Goal: Information Seeking & Learning: Learn about a topic

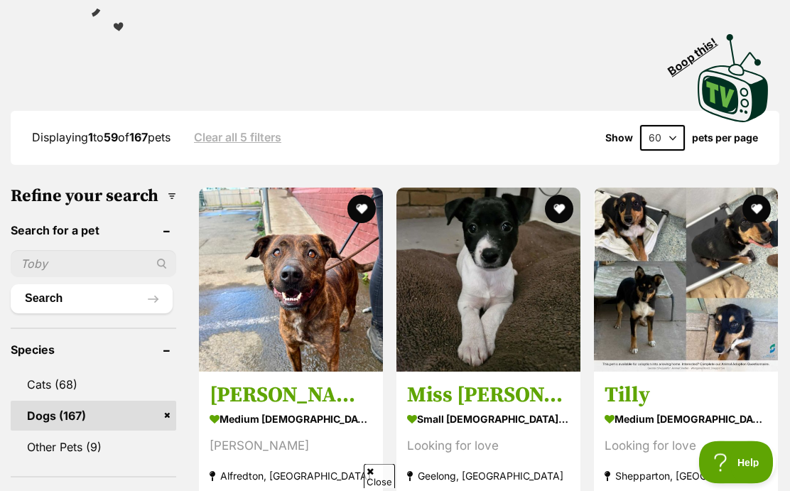
scroll to position [315, 0]
click at [462, 282] on img at bounding box center [488, 280] width 184 height 184
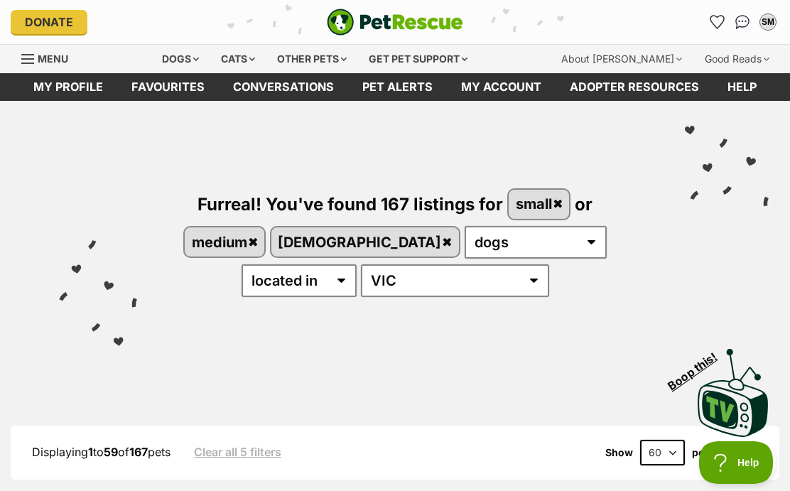
scroll to position [380, 0]
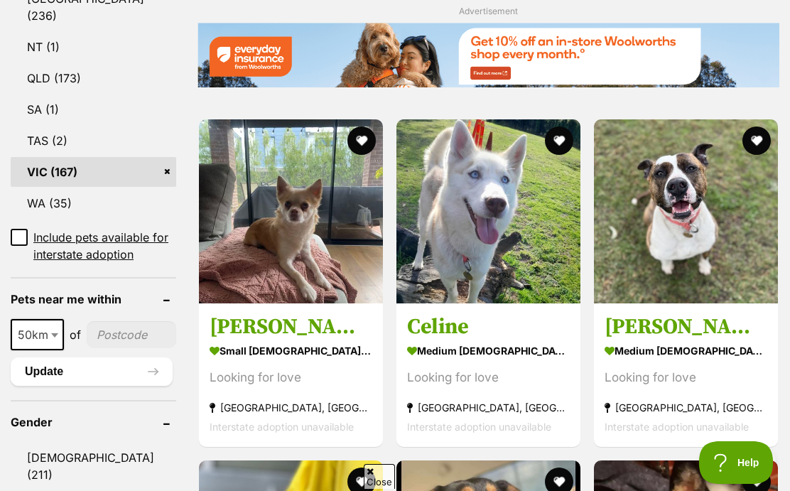
scroll to position [850, 0]
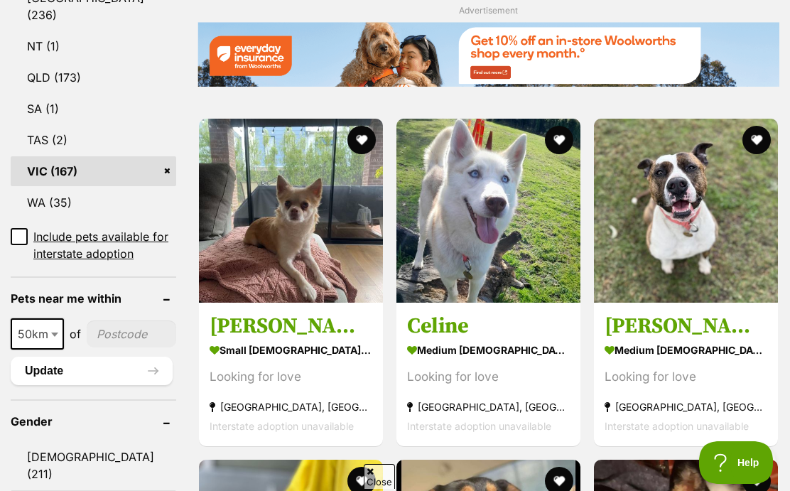
click at [230, 242] on img at bounding box center [291, 211] width 184 height 184
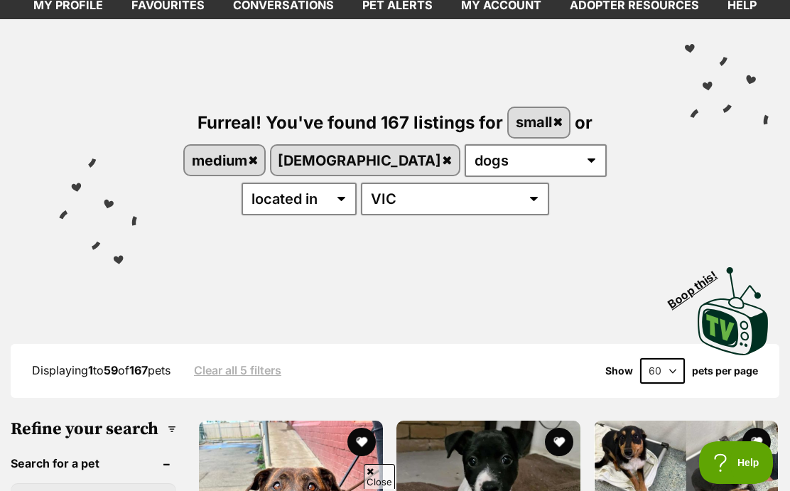
scroll to position [0, 0]
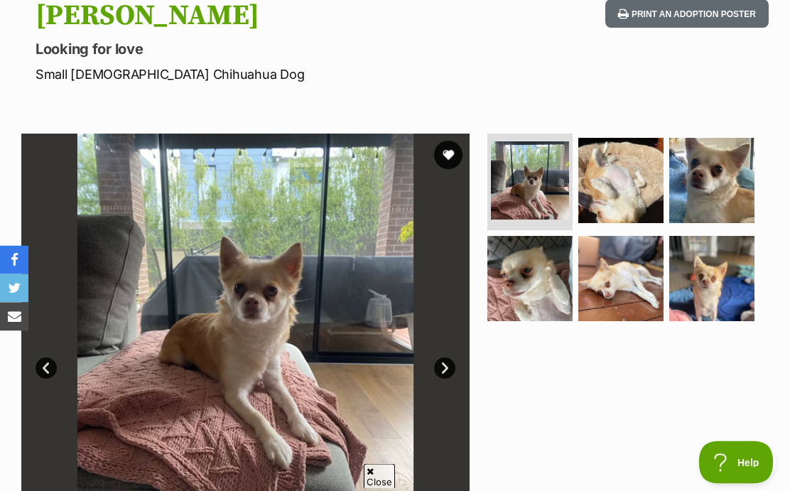
scroll to position [163, 0]
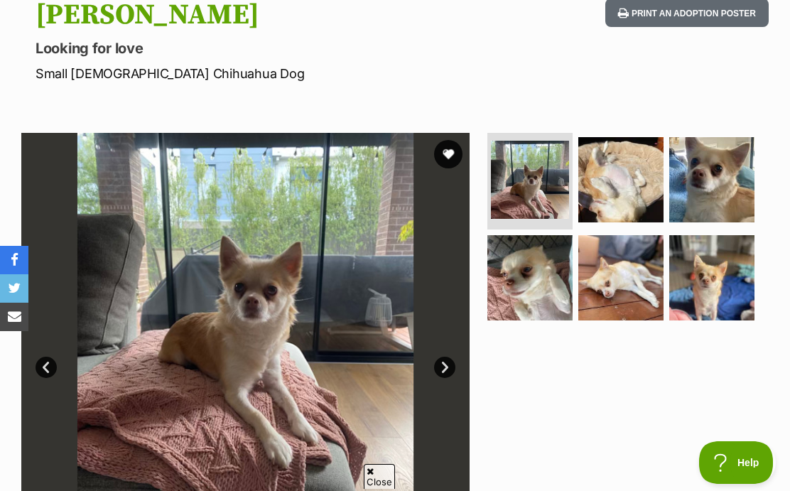
click at [450, 369] on link "Next" at bounding box center [444, 367] width 21 height 21
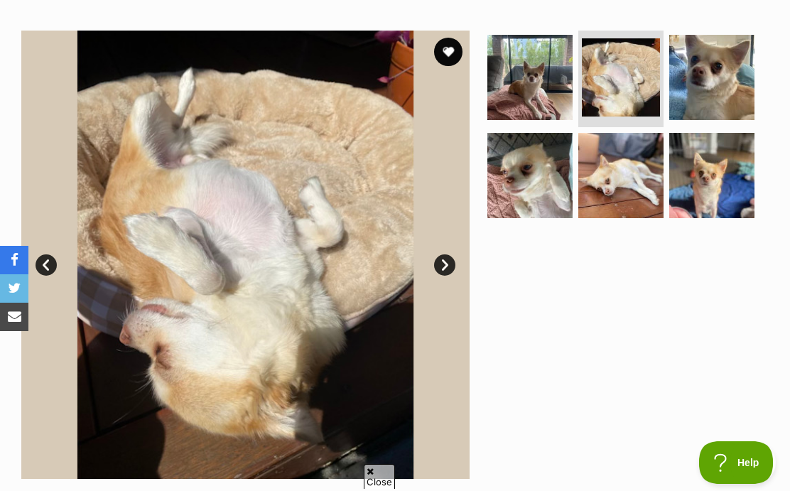
scroll to position [269, 0]
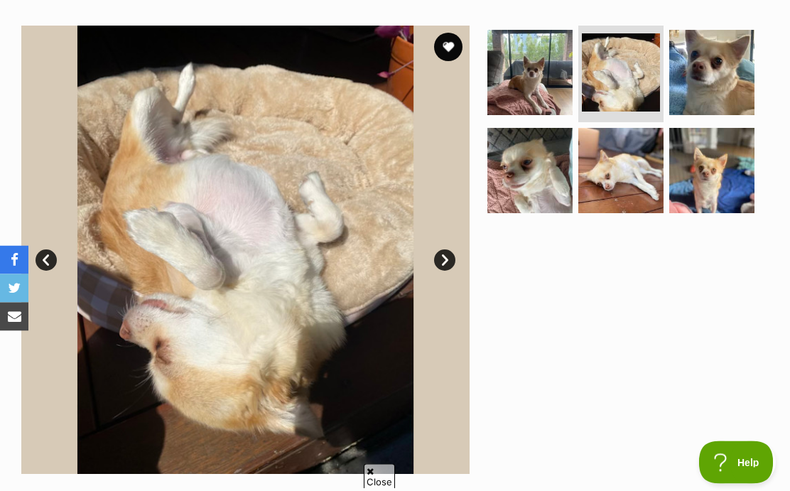
click at [442, 255] on link "Next" at bounding box center [444, 260] width 21 height 21
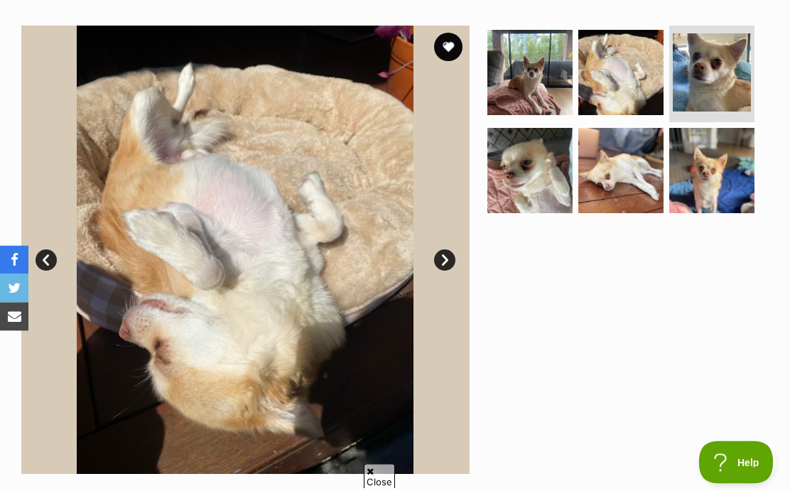
scroll to position [270, 0]
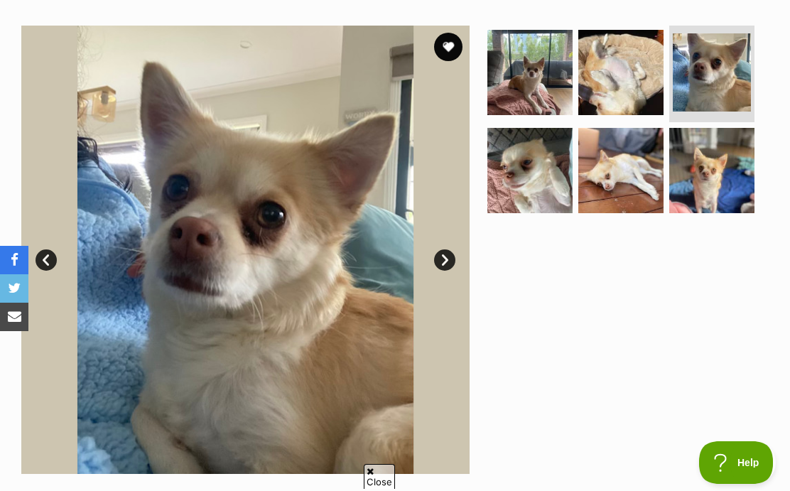
click at [443, 264] on link "Next" at bounding box center [444, 259] width 21 height 21
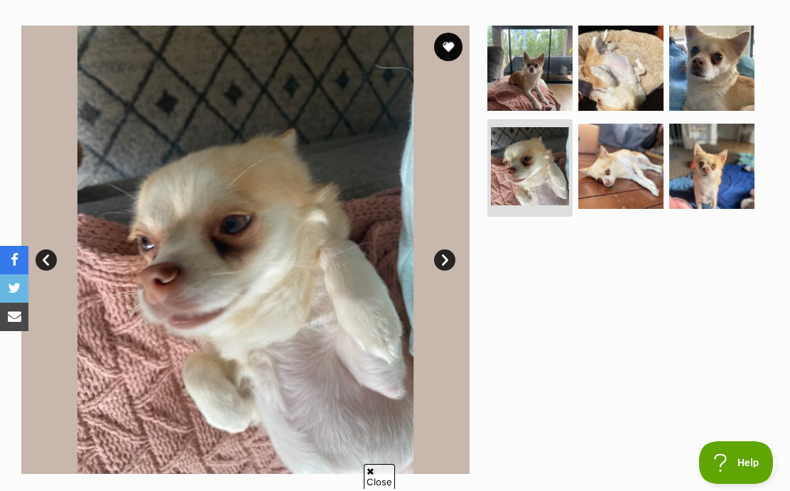
click at [441, 259] on link "Next" at bounding box center [444, 259] width 21 height 21
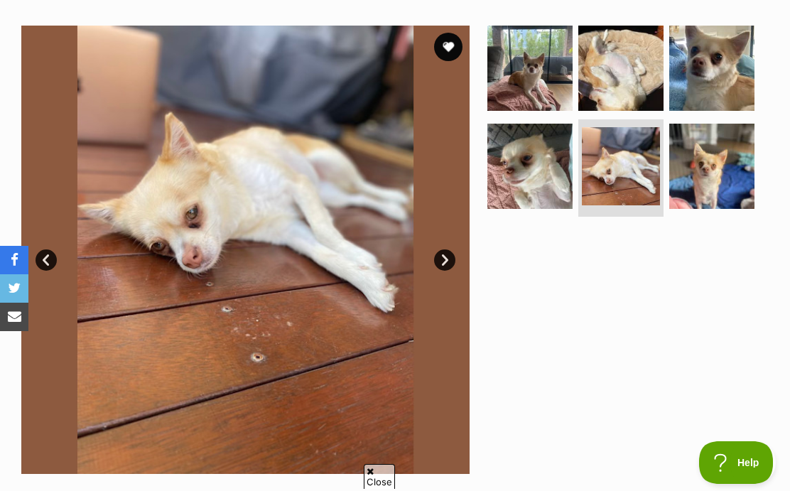
click at [443, 259] on link "Next" at bounding box center [444, 259] width 21 height 21
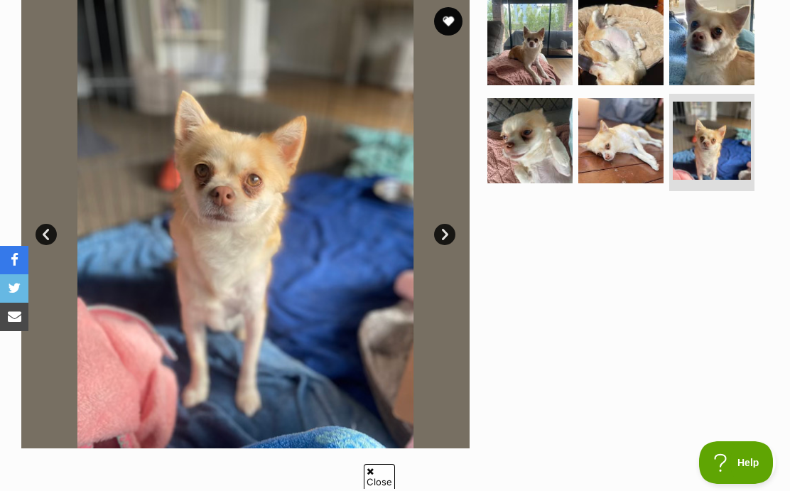
scroll to position [0, 0]
